Goal: Information Seeking & Learning: Learn about a topic

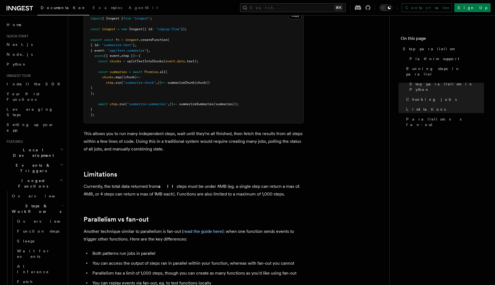
scroll to position [821, 0]
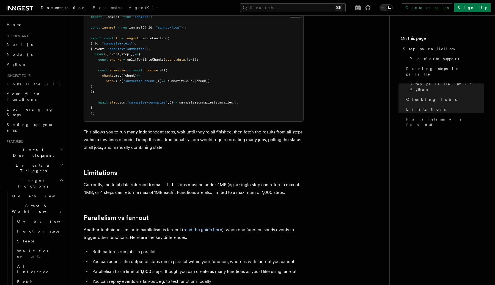
click at [258, 189] on p "Currently, the total data returned from all steps must be under 4MB (eg. a sing…" at bounding box center [194, 188] width 220 height 15
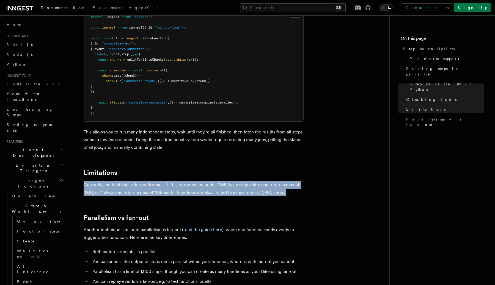
click at [258, 189] on p "Currently, the total data returned from all steps must be under 4MB (eg. a sing…" at bounding box center [194, 188] width 220 height 15
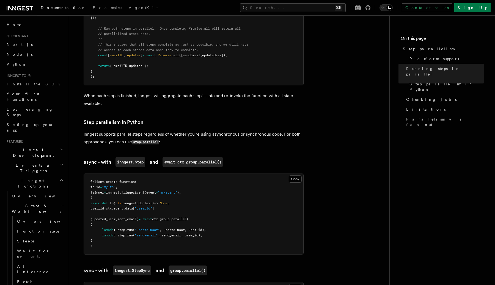
scroll to position [286, 0]
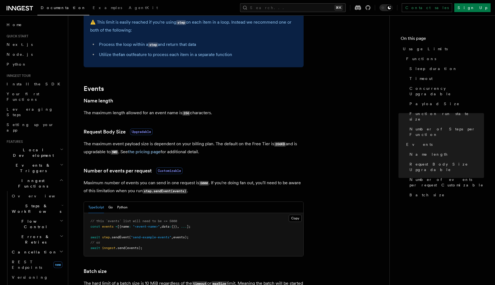
click at [287, 90] on h2 "Events" at bounding box center [194, 89] width 220 height 8
click at [236, 161] on article "Platform Usage Limits We have put some limits on the service to make sure we pr…" at bounding box center [228, 28] width 303 height 754
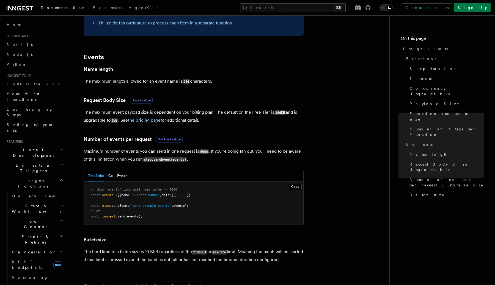
scroll to position [408, 0]
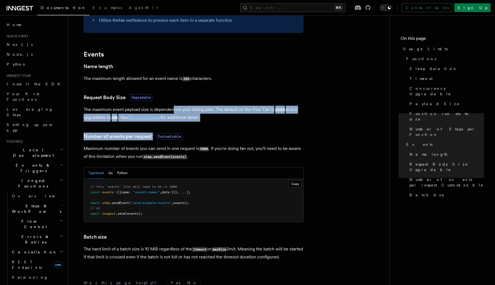
drag, startPoint x: 172, startPoint y: 109, endPoint x: 184, endPoint y: 135, distance: 28.4
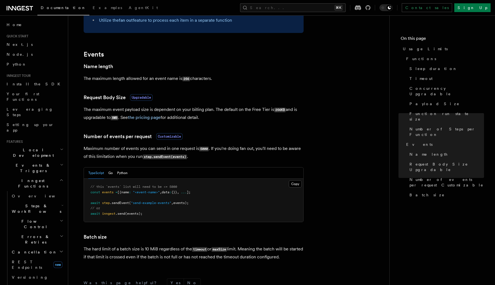
click at [148, 118] on link "the pricing page" at bounding box center [144, 117] width 33 height 5
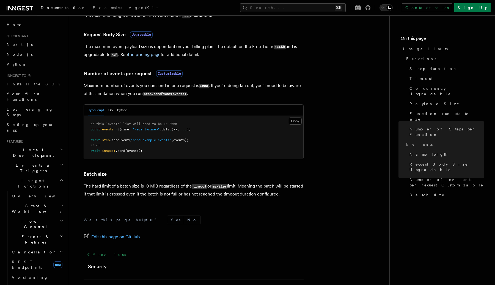
scroll to position [476, 0]
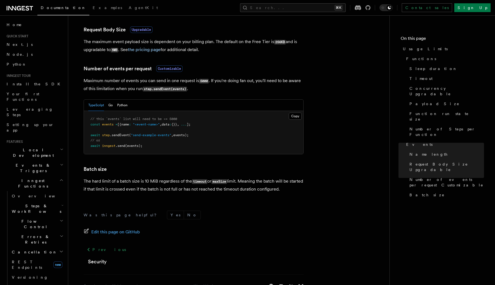
click at [178, 134] on pre "// this `events` list will need to be <= 5000 const events = [{name : "<event-n…" at bounding box center [193, 132] width 219 height 43
